Goal: Task Accomplishment & Management: Use online tool/utility

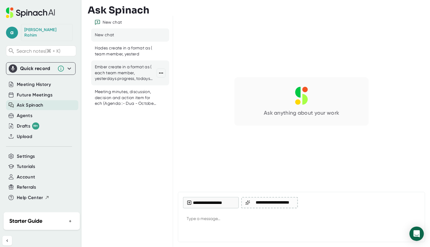
drag, startPoint x: 0, startPoint y: 0, endPoint x: 114, endPoint y: 70, distance: 133.5
click at [114, 70] on div "Ember create in a format as ( each team member, yesterdays progress, todays pla…" at bounding box center [126, 73] width 62 height 18
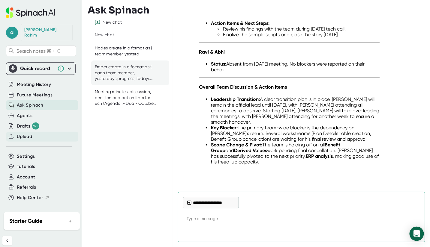
scroll to position [8746, 0]
click at [37, 132] on div "Upload" at bounding box center [42, 137] width 72 height 10
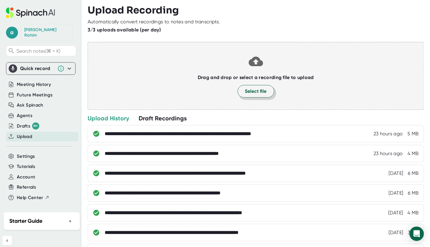
click at [260, 94] on span "Select file" at bounding box center [256, 91] width 22 height 7
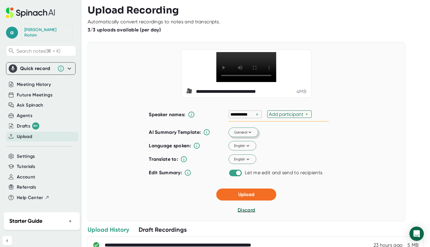
click at [243, 135] on span "General" at bounding box center [243, 132] width 19 height 5
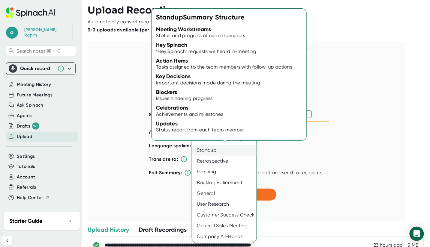
click at [225, 150] on div "Standup" at bounding box center [224, 150] width 64 height 11
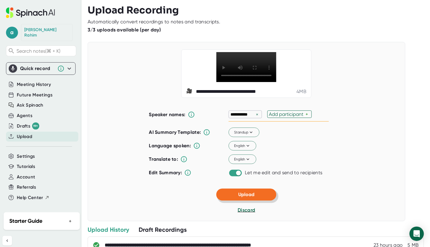
click at [258, 201] on button "Upload" at bounding box center [246, 195] width 60 height 12
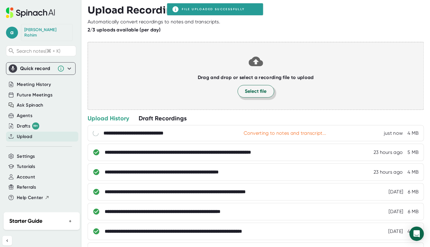
click at [258, 93] on span "Select file" at bounding box center [256, 91] width 22 height 7
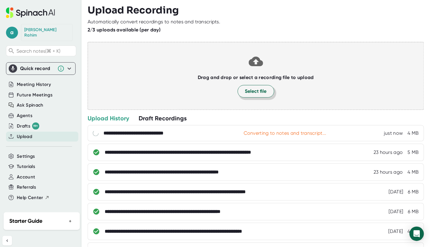
click at [259, 90] on span "Select file" at bounding box center [256, 91] width 22 height 7
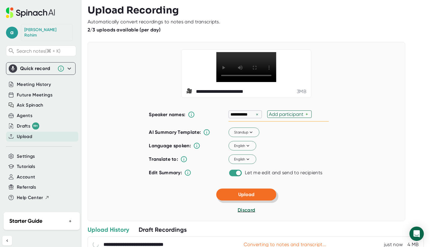
click at [244, 198] on span "Upload" at bounding box center [246, 195] width 16 height 6
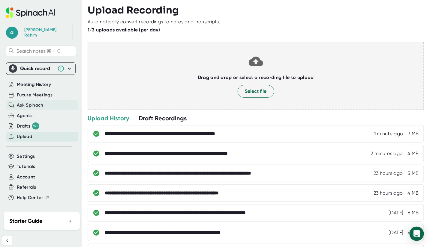
click at [38, 102] on span "Ask Spinach" at bounding box center [30, 105] width 27 height 7
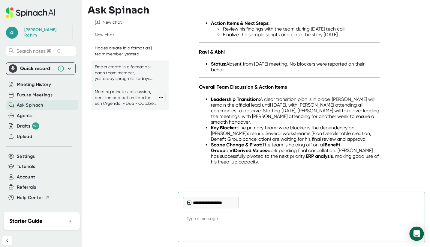
scroll to position [8746, 0]
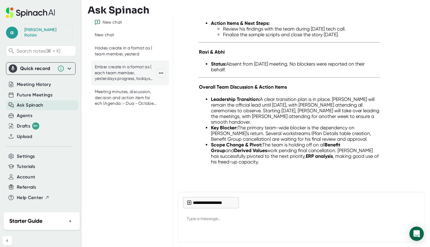
click at [118, 71] on div "Ember create in a format as ( each team member, yesterdays progress, todays pla…" at bounding box center [126, 73] width 62 height 18
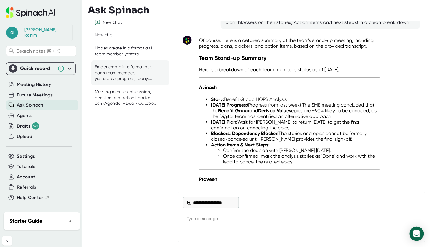
scroll to position [8241, 0]
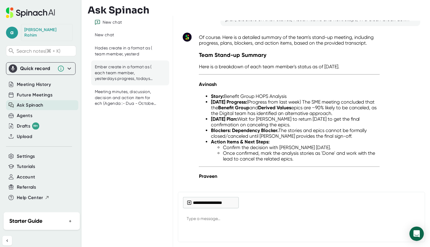
drag, startPoint x: 226, startPoint y: 112, endPoint x: 413, endPoint y: 120, distance: 187.5
click at [413, 26] on div "Project Updates And Team Alignment ([DATE]) Ember create in a format as ( each …" at bounding box center [320, 10] width 200 height 34
drag, startPoint x: 409, startPoint y: 119, endPoint x: 225, endPoint y: 112, distance: 184.8
click at [225, 22] on div "Ember create in a format as ( each team member, yesterdays progress, todays pla…" at bounding box center [320, 16] width 190 height 12
copy div "Ember create in a format as ( each team member, yesterdays progress, todays pla…"
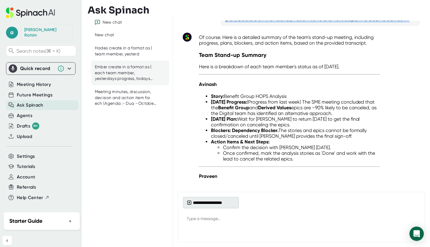
click at [215, 201] on button "**********" at bounding box center [211, 202] width 56 height 11
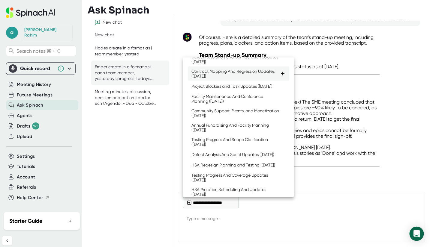
scroll to position [190, 0]
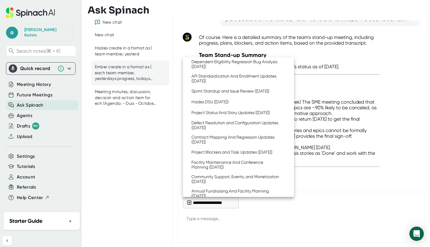
click at [211, 43] on div "Sprint Standup and Story Updates ([DATE])" at bounding box center [231, 40] width 81 height 5
click at [195, 219] on div at bounding box center [215, 123] width 430 height 247
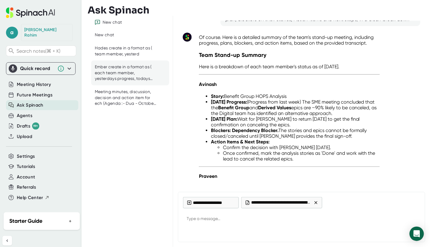
type textarea "x"
paste textarea "Ember create in a format as ( each team member, yesterdays progress, todays pla…"
type textarea "Ember create in a format as ( each team member, yesterdays progress, todays pla…"
type textarea "x"
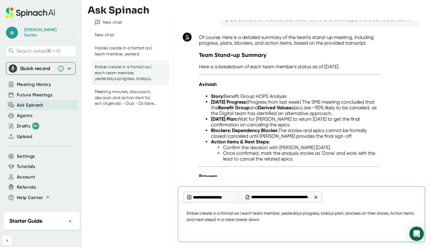
type textarea "Ember create in a format as ( each team member, yesterdays progress, todays pla…"
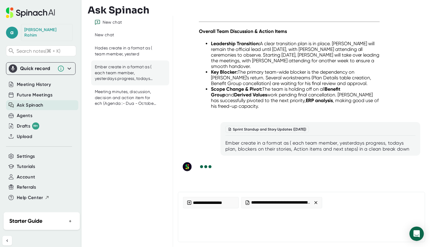
scroll to position [8886, 0]
click at [127, 52] on div "Hades create in a format as ( team member, yesterd" at bounding box center [126, 51] width 62 height 12
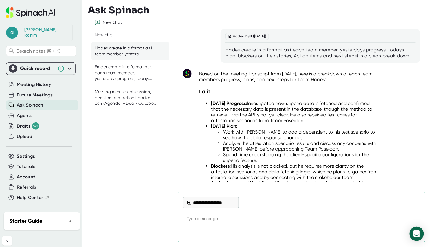
scroll to position [8374, 0]
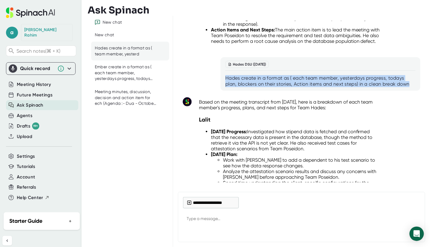
drag, startPoint x: 225, startPoint y: 79, endPoint x: 408, endPoint y: 86, distance: 183.0
click at [408, 86] on div "Hades create in a format as ( each team member, yesterdays progress, todays pla…" at bounding box center [320, 81] width 190 height 12
copy div "Hades create in a format as ( each team member, yesterdays progress, todays pla…"
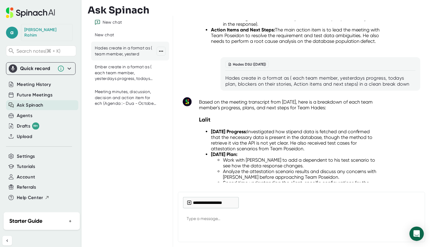
click at [110, 56] on div "Hades create in a format as ( team member, yesterd" at bounding box center [126, 51] width 62 height 12
click at [197, 206] on button "**********" at bounding box center [211, 202] width 56 height 11
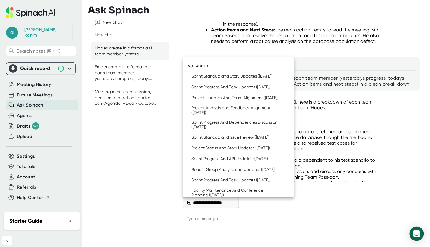
scroll to position [268, 0]
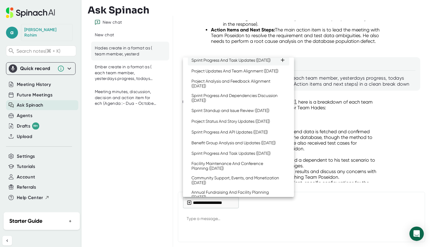
click at [224, 63] on div "Sprint Progress And Task Updates ([DATE])" at bounding box center [230, 60] width 79 height 5
click at [205, 220] on div at bounding box center [215, 123] width 430 height 247
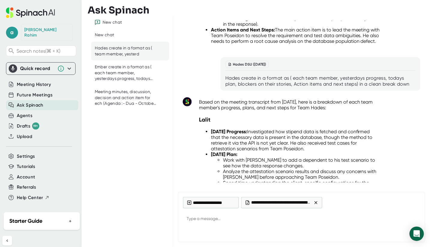
type textarea "x"
click at [203, 219] on textarea at bounding box center [301, 219] width 237 height 14
paste textarea "Hades create in a format as ( each team member, yesterdays progress, todays pla…"
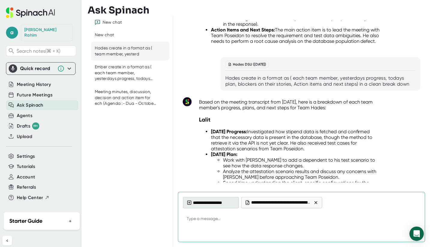
type textarea "Hades create in a format as ( each team member, yesterdays progress, todays pla…"
type textarea "x"
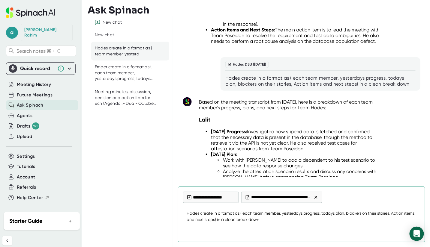
click at [339, 225] on textarea "Hades create in a format as ( each team member, yesterdays progress, todays pla…" at bounding box center [301, 217] width 237 height 20
type textarea "Hades create in a format as ( each team member, yesterdays progress, todays pla…"
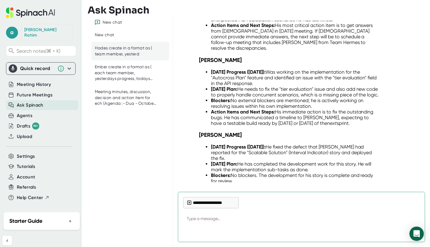
scroll to position [10578, 0]
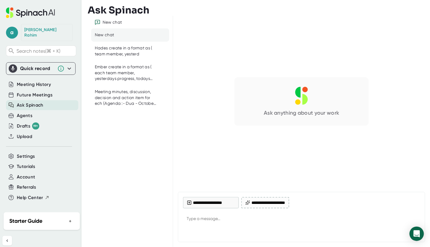
type textarea "x"
